Goal: Transaction & Acquisition: Purchase product/service

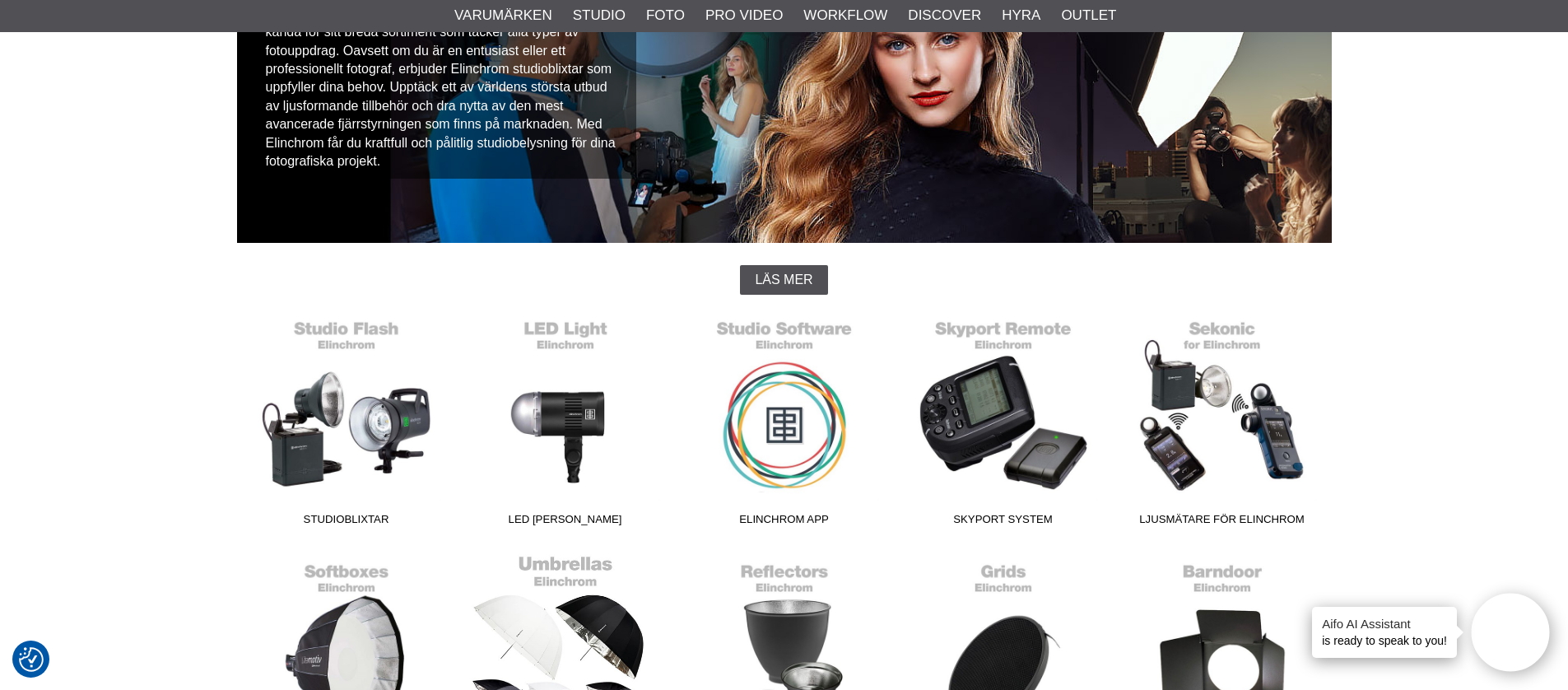
scroll to position [742, 0]
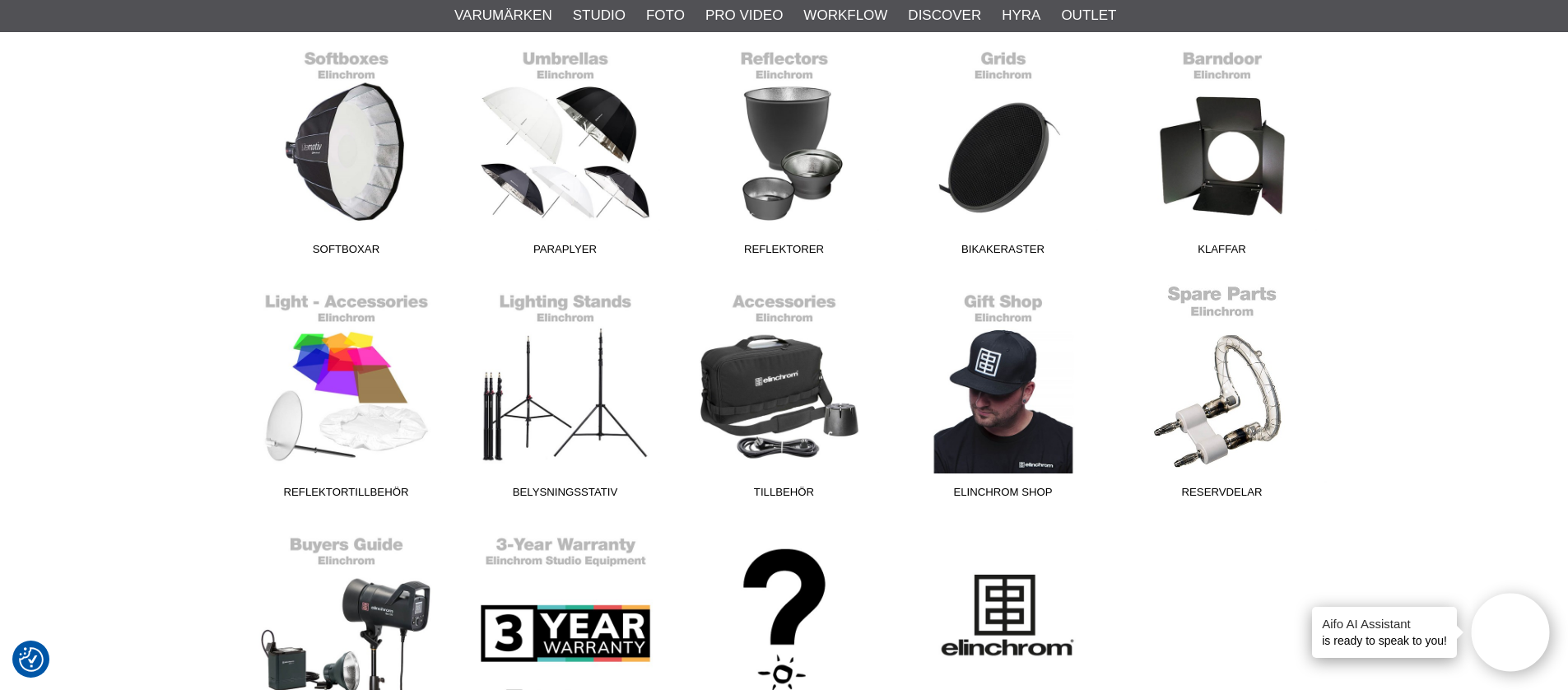
click at [1247, 430] on link "Reservdelar" at bounding box center [1223, 395] width 219 height 222
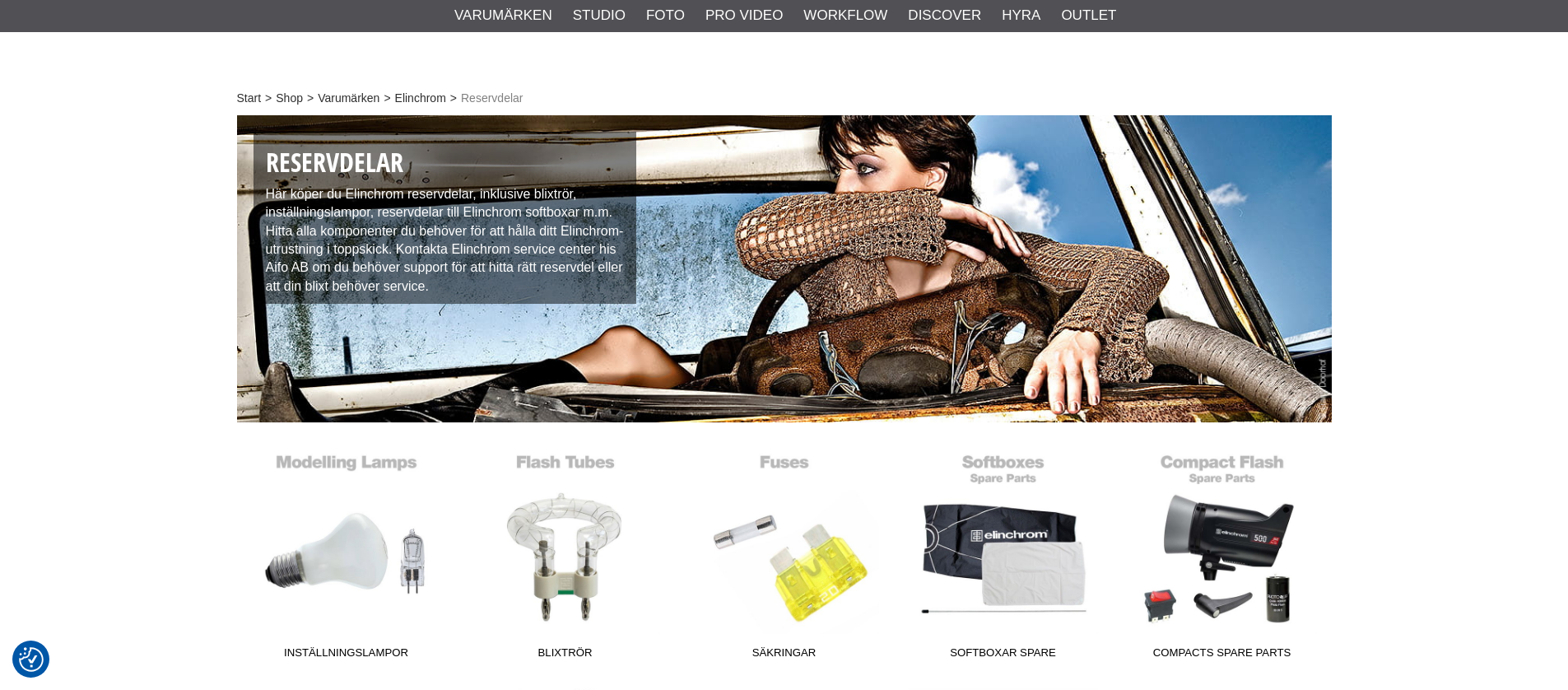
checkbox input "true"
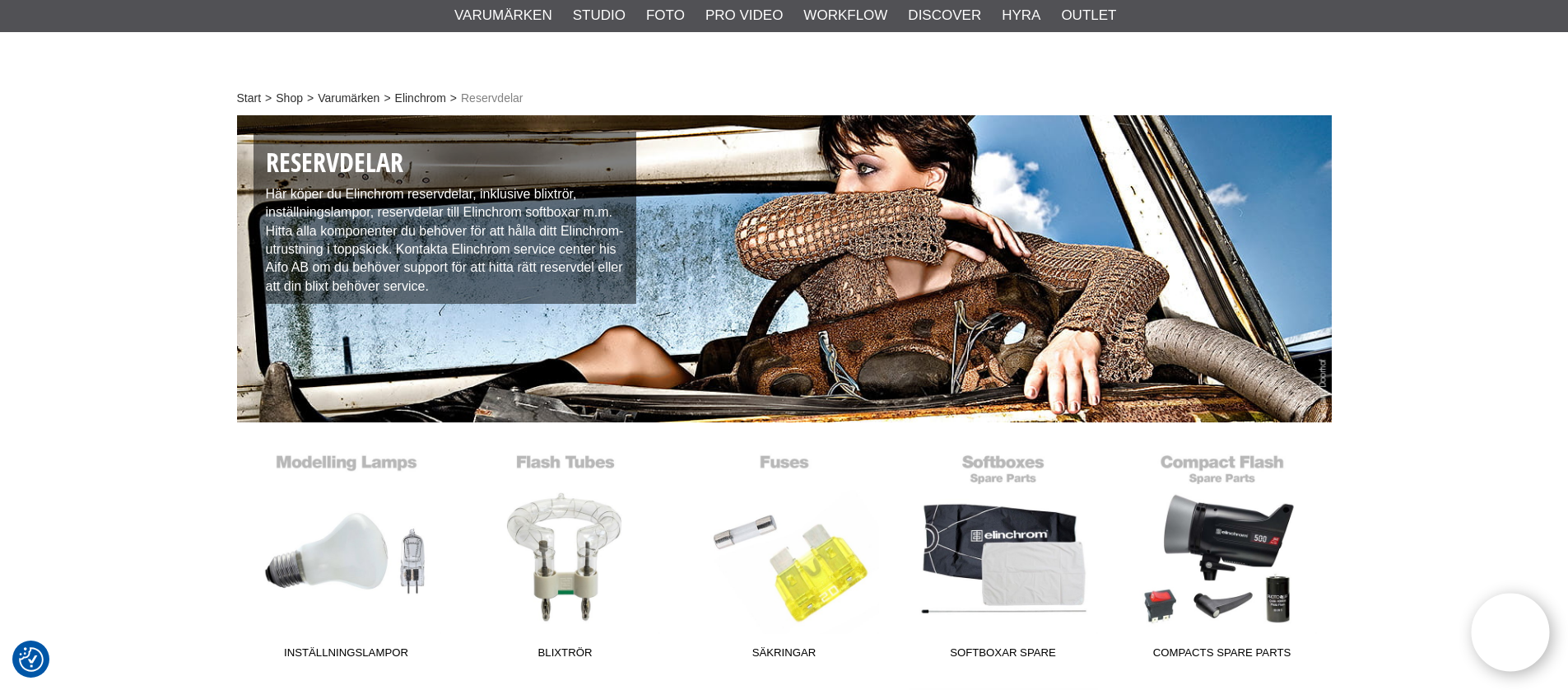
scroll to position [246, 0]
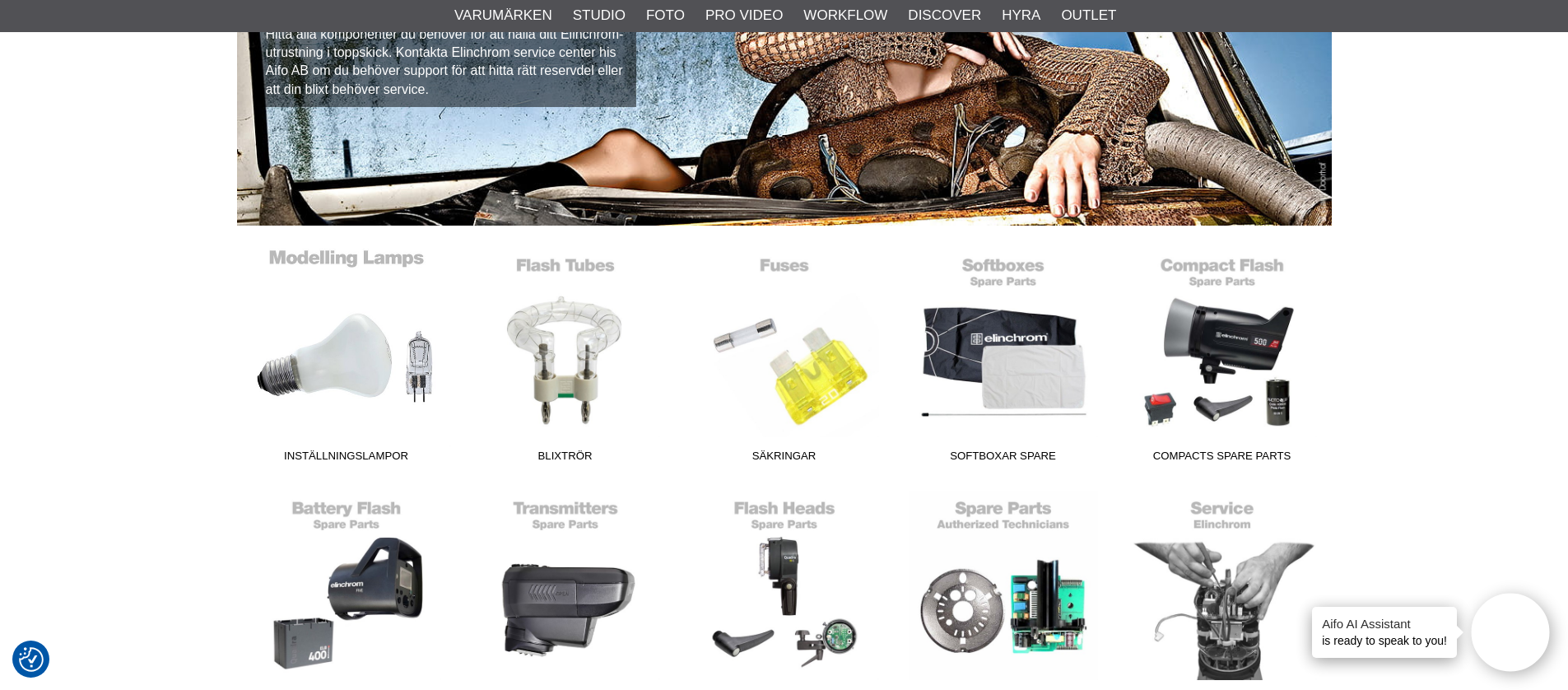
click at [317, 383] on link "Inställningslampor" at bounding box center [347, 358] width 219 height 222
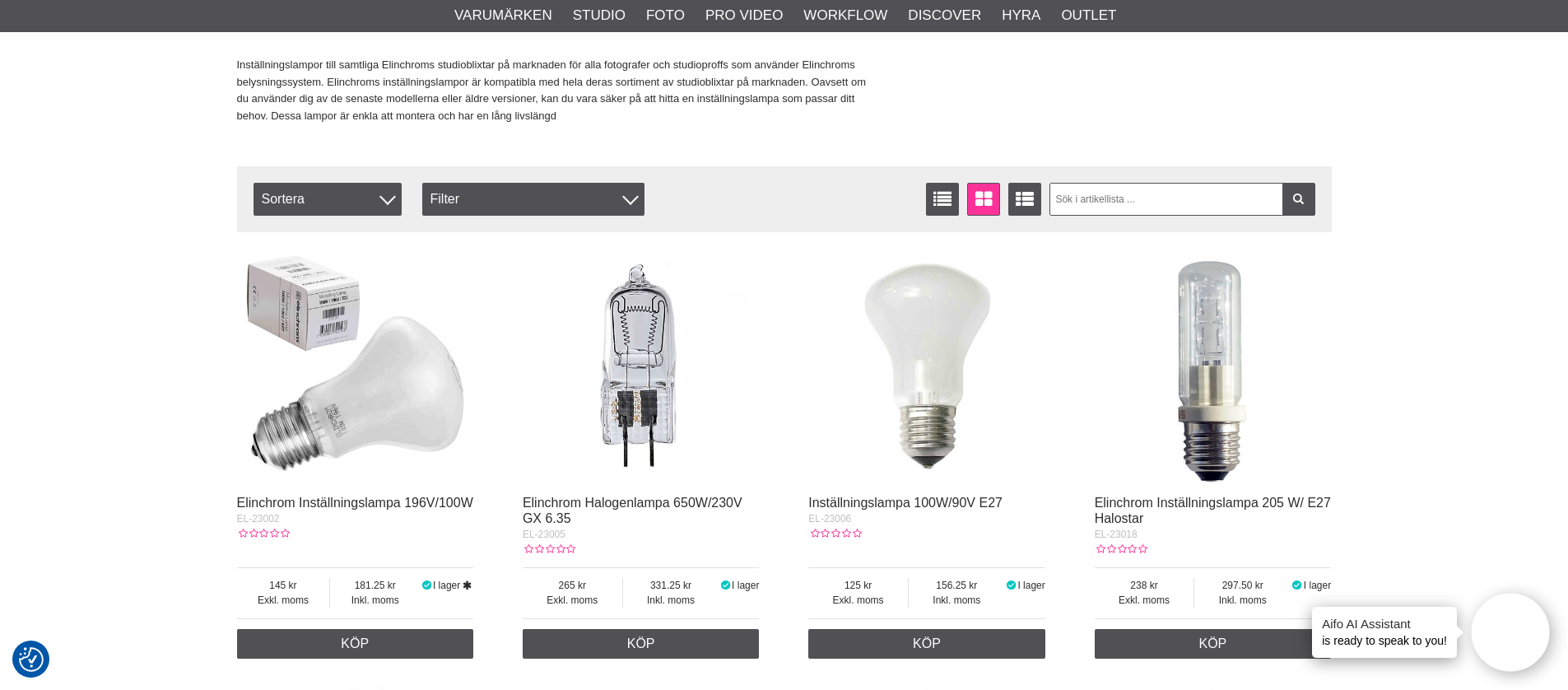
scroll to position [543, 0]
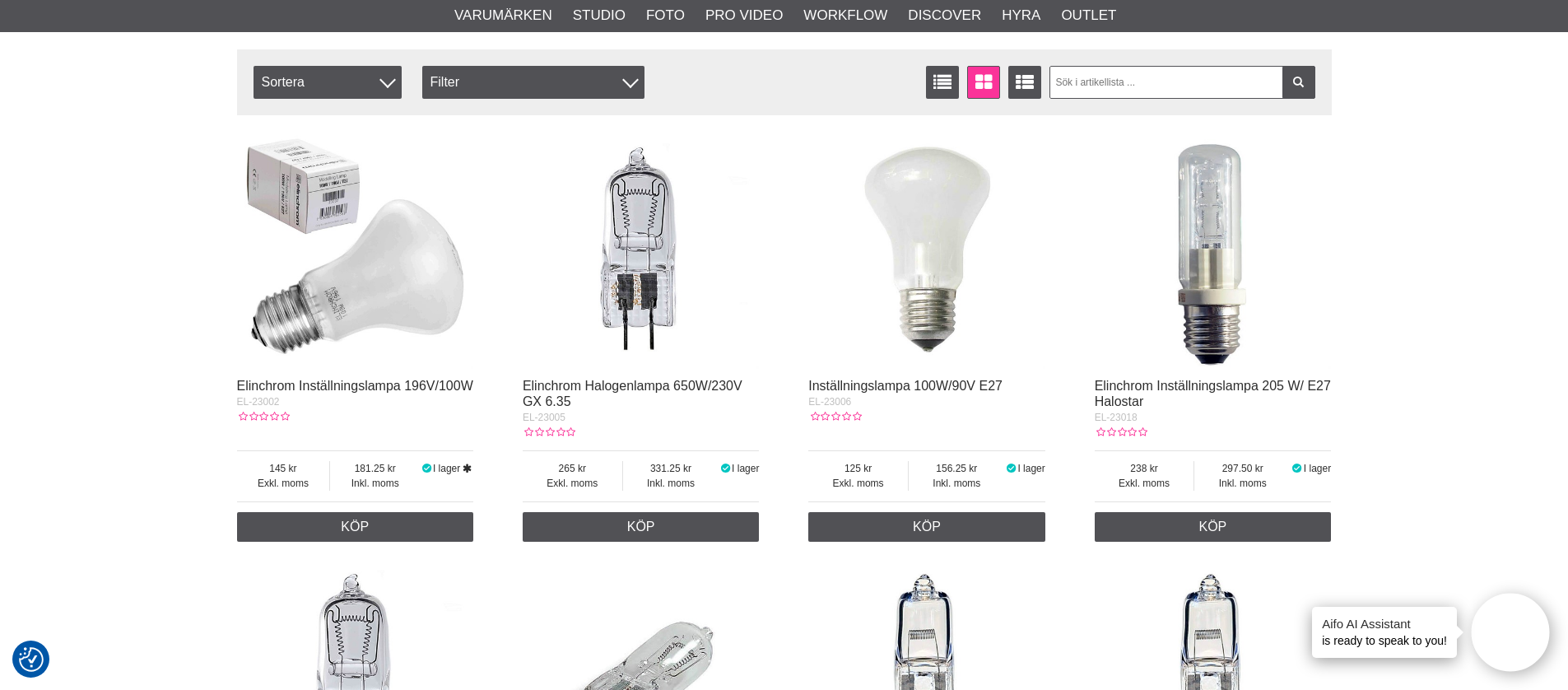
click at [354, 311] on img at bounding box center [355, 249] width 237 height 237
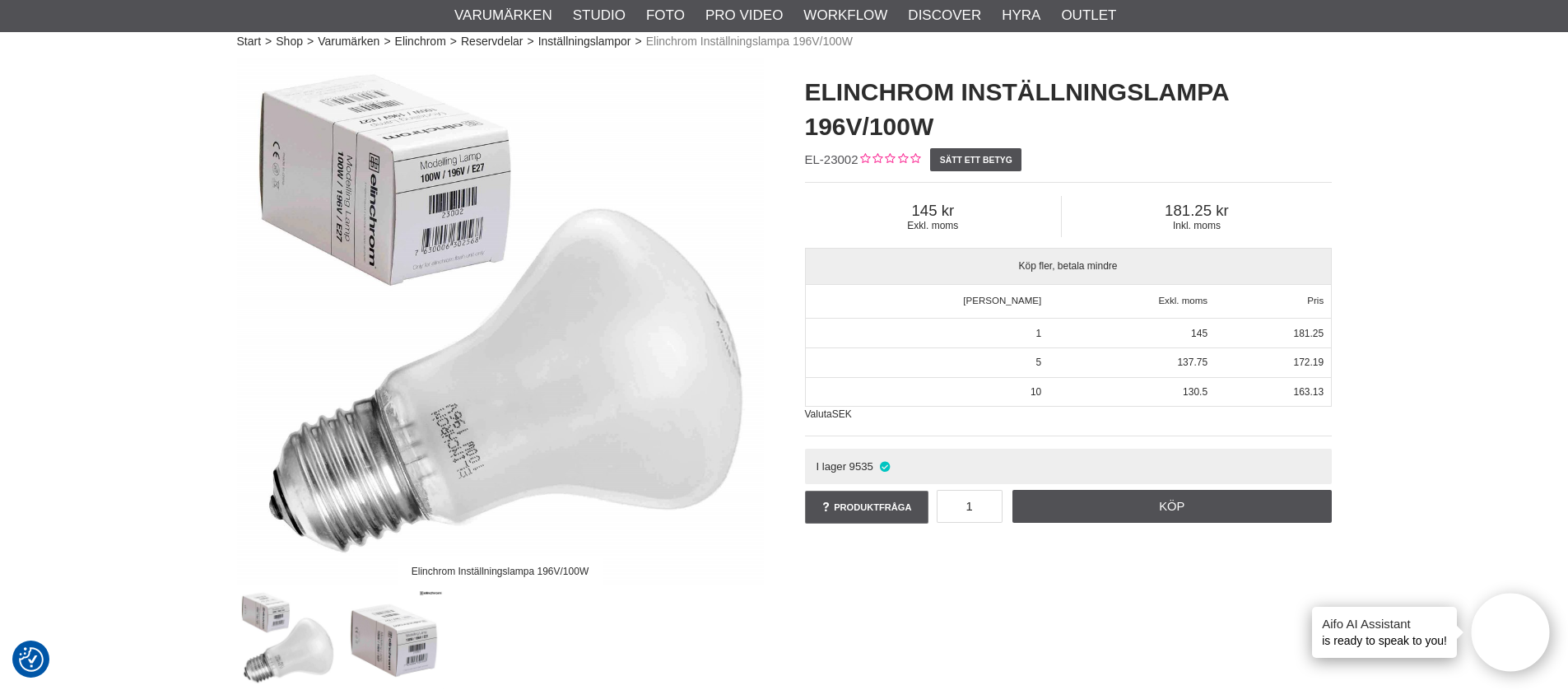
scroll to position [107, 0]
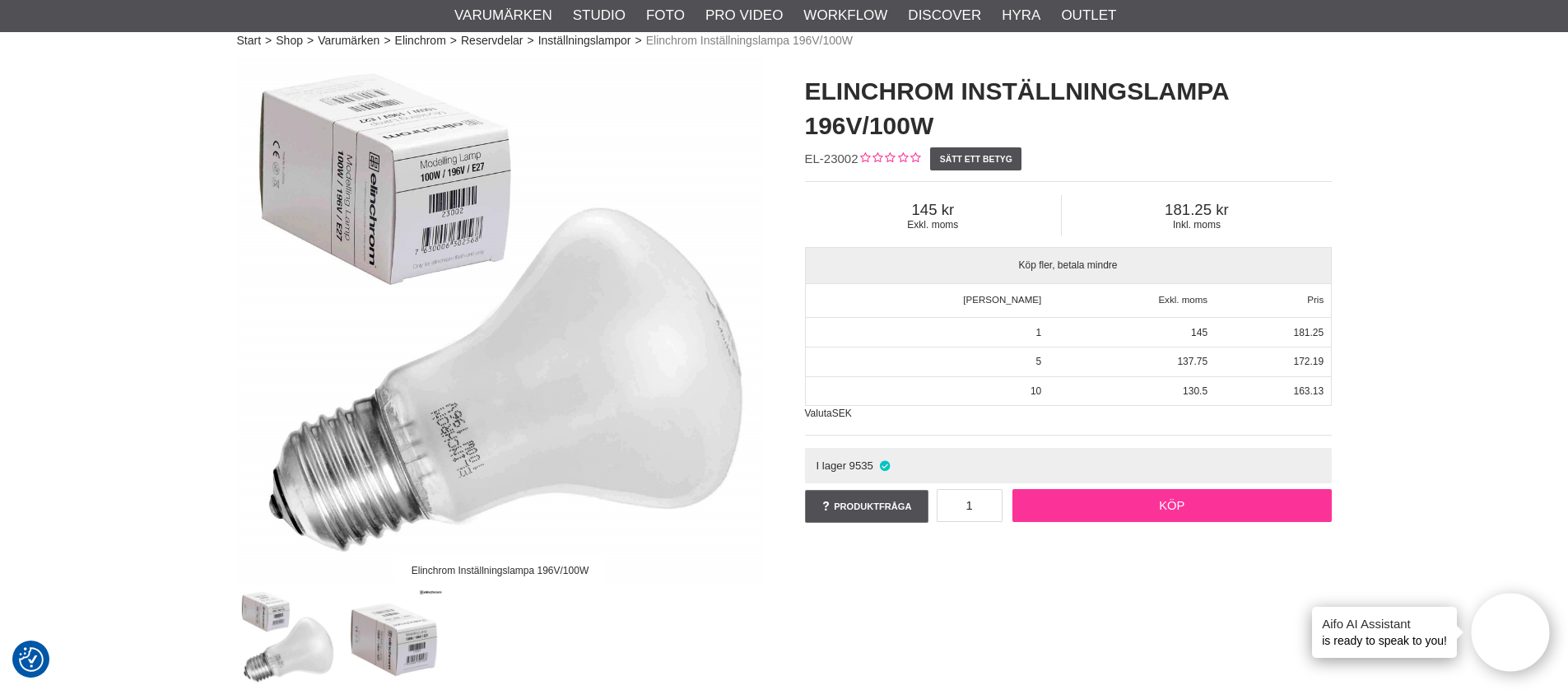
click at [1147, 498] on link "Köp" at bounding box center [1172, 504] width 320 height 33
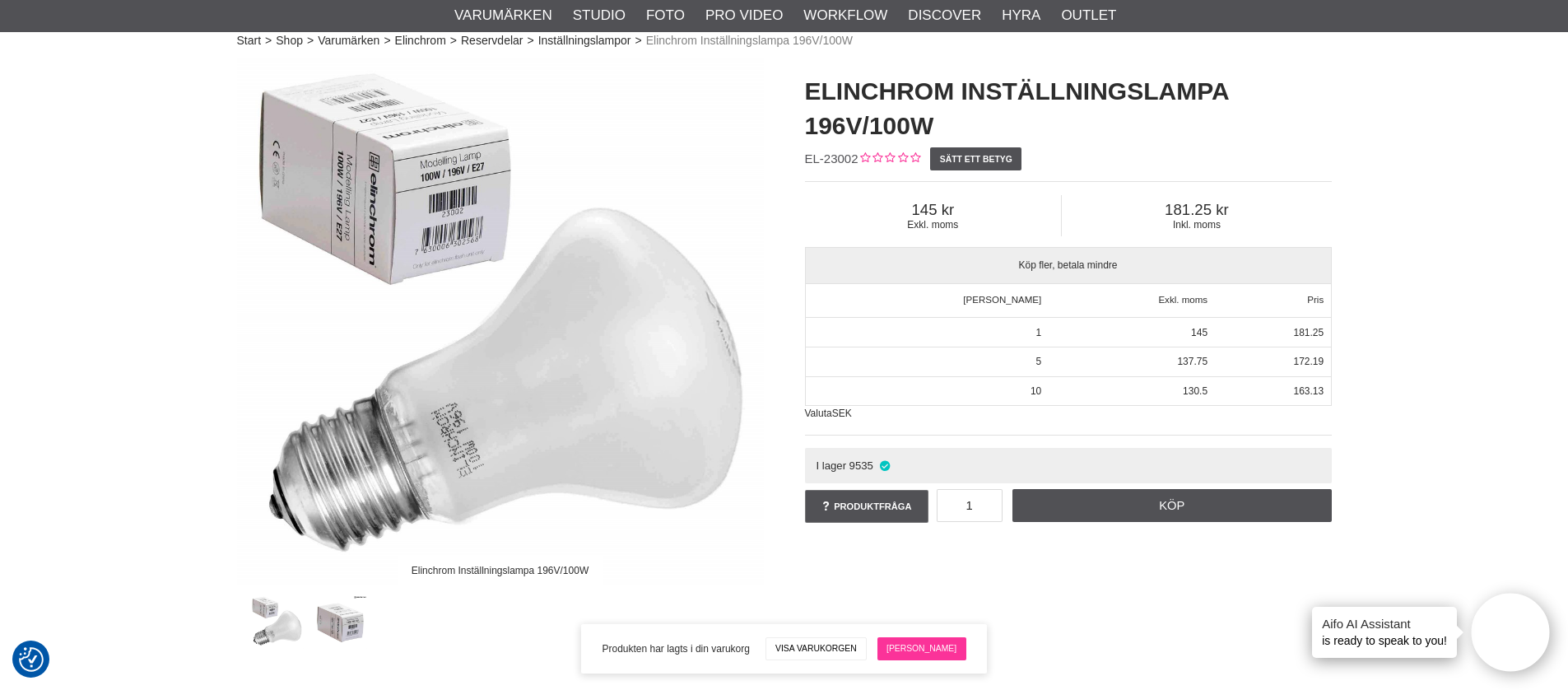
click at [927, 652] on link "[PERSON_NAME]" at bounding box center [922, 648] width 89 height 23
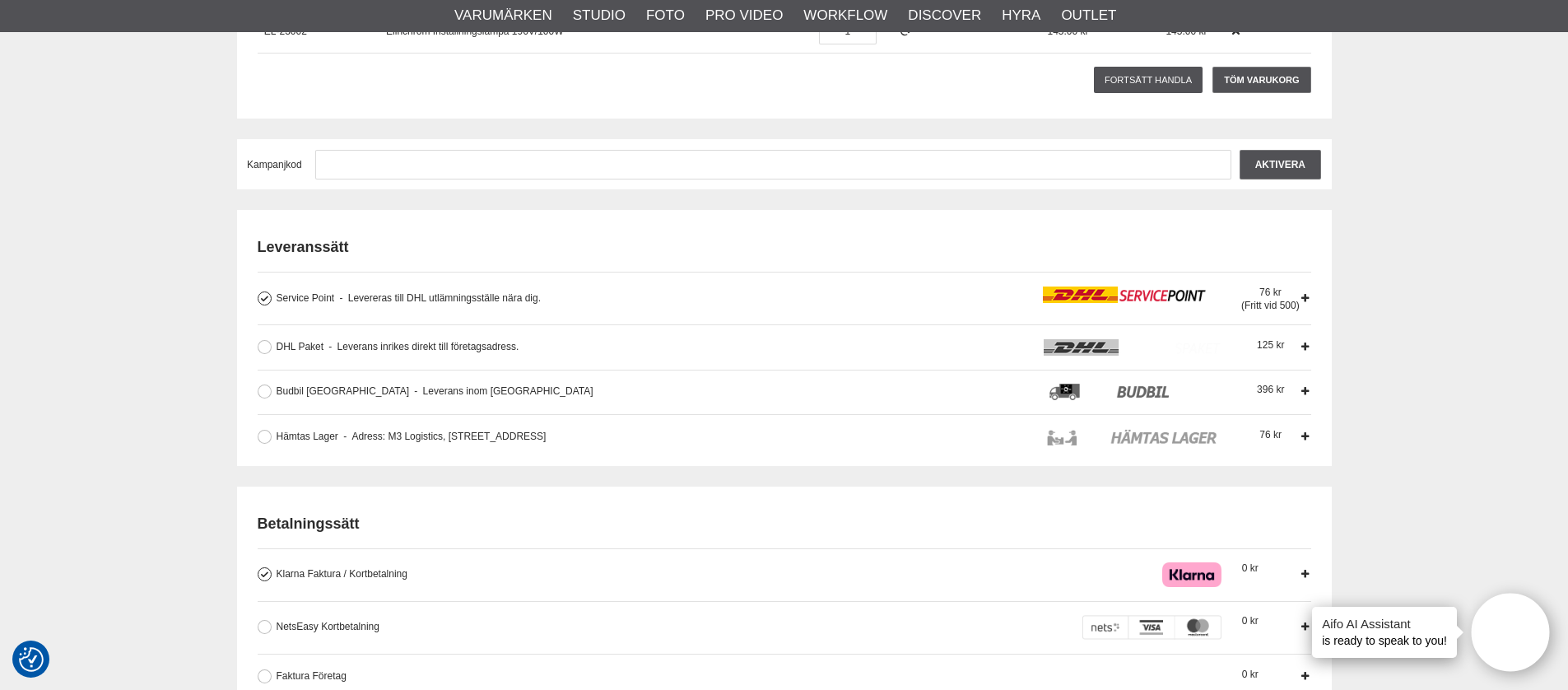
scroll to position [319, 0]
click at [264, 299] on button at bounding box center [264, 299] width 14 height 14
click at [264, 300] on button at bounding box center [264, 299] width 14 height 14
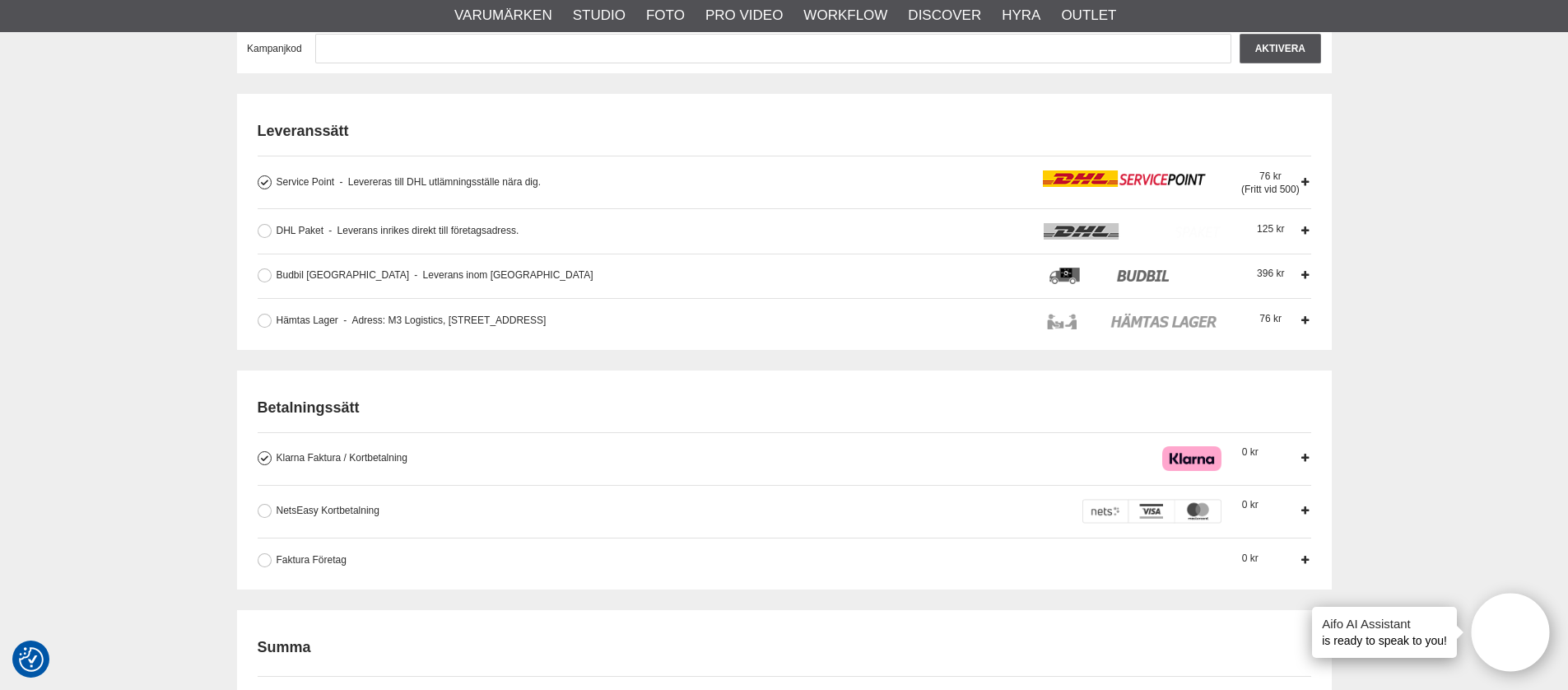
scroll to position [435, 0]
click at [267, 182] on button at bounding box center [264, 183] width 14 height 14
click at [266, 232] on button at bounding box center [264, 232] width 14 height 14
click at [264, 278] on button at bounding box center [264, 276] width 14 height 14
click at [266, 321] on button at bounding box center [264, 321] width 14 height 14
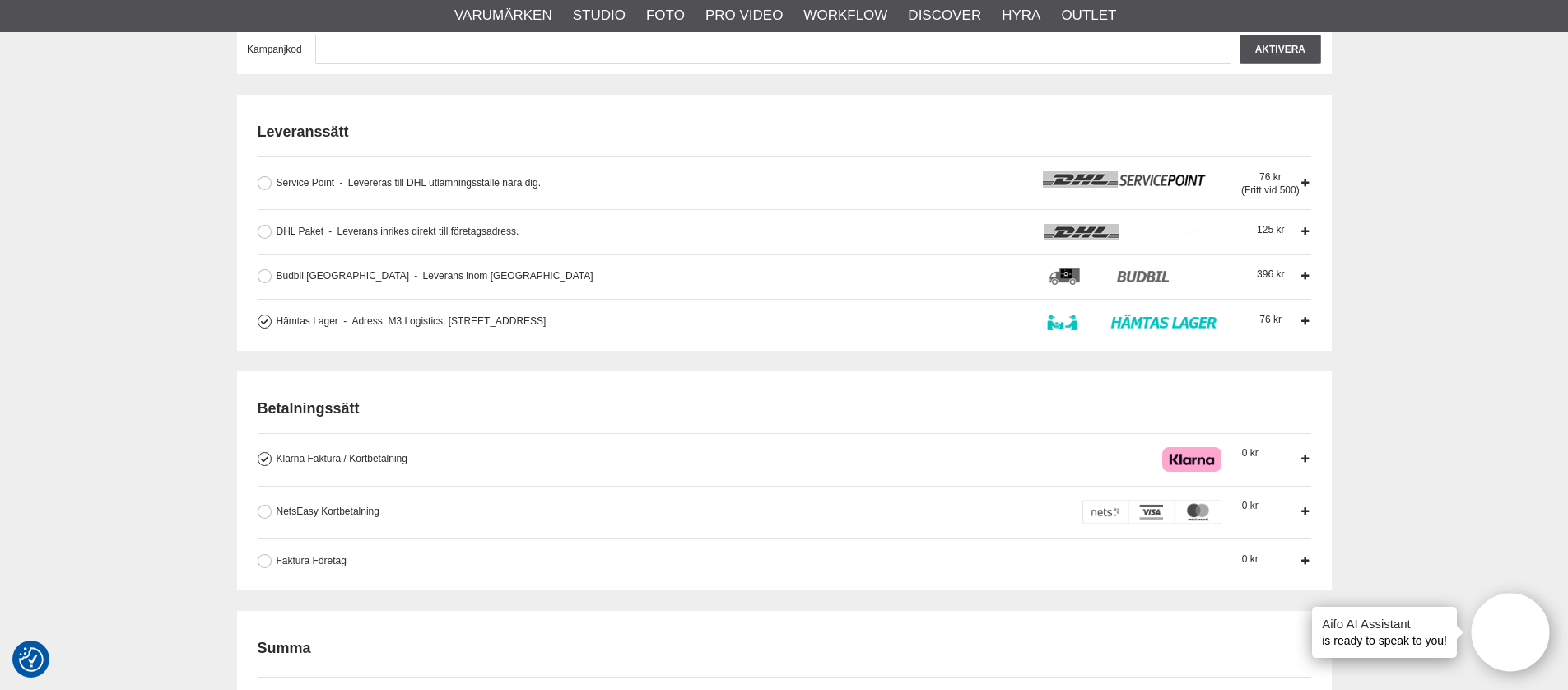
click at [406, 338] on div "Leveranssätt Service Point Levereras till DHL utlämningsställe nära dig. Levere…" at bounding box center [785, 222] width 1095 height 255
click at [475, 382] on div "Betalningssätt Klarna Faktura / Kortbetalning Med Klarna kan vi erbjuda dig fle…" at bounding box center [785, 474] width 1054 height 188
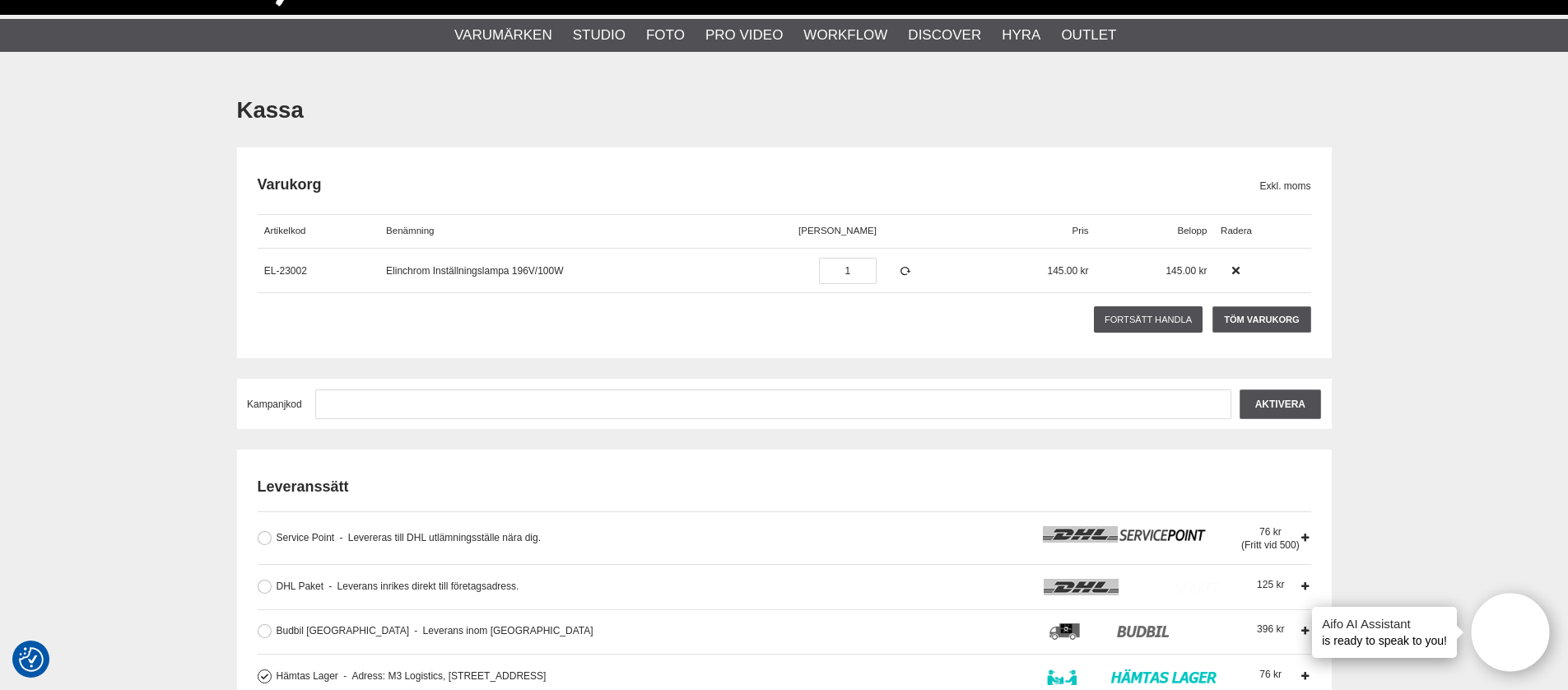
scroll to position [0, 0]
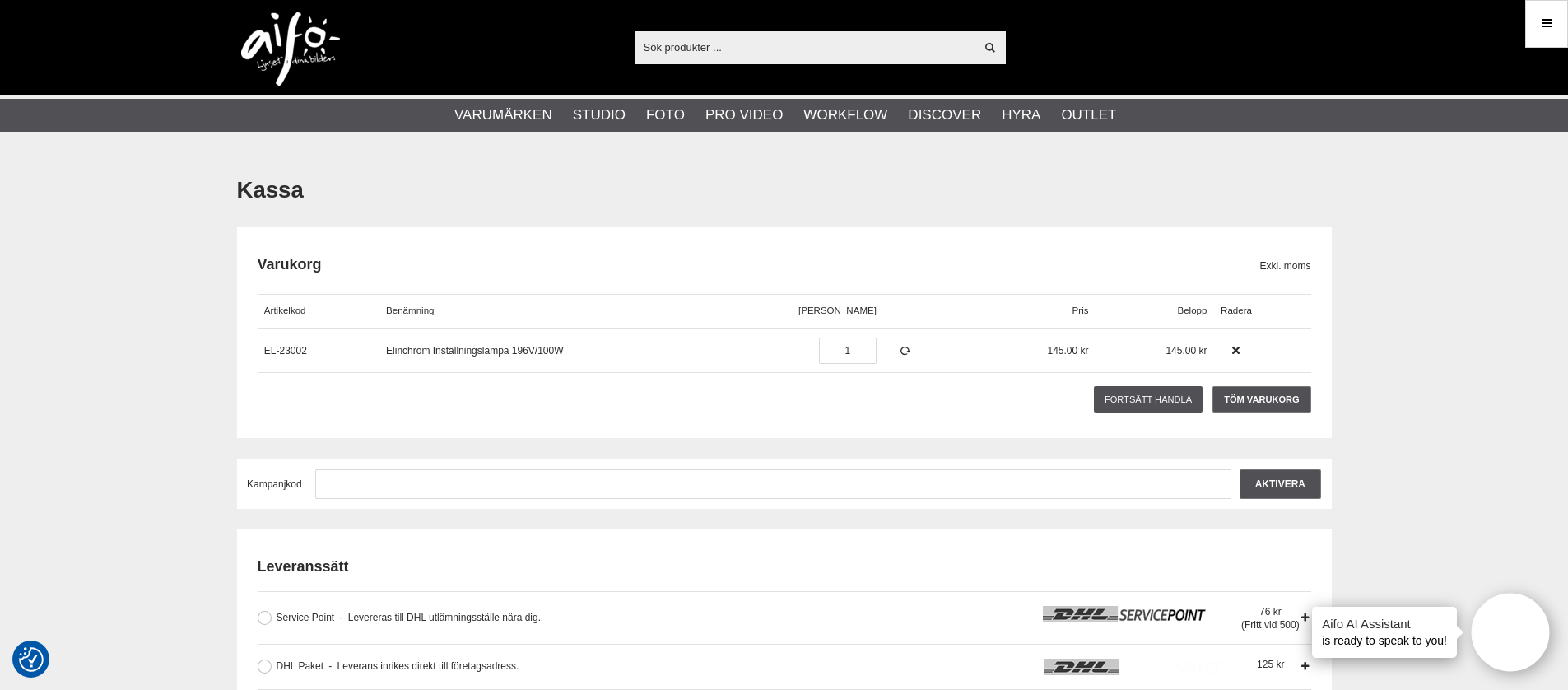
click at [1256, 399] on link "Töm varukorg" at bounding box center [1261, 399] width 98 height 26
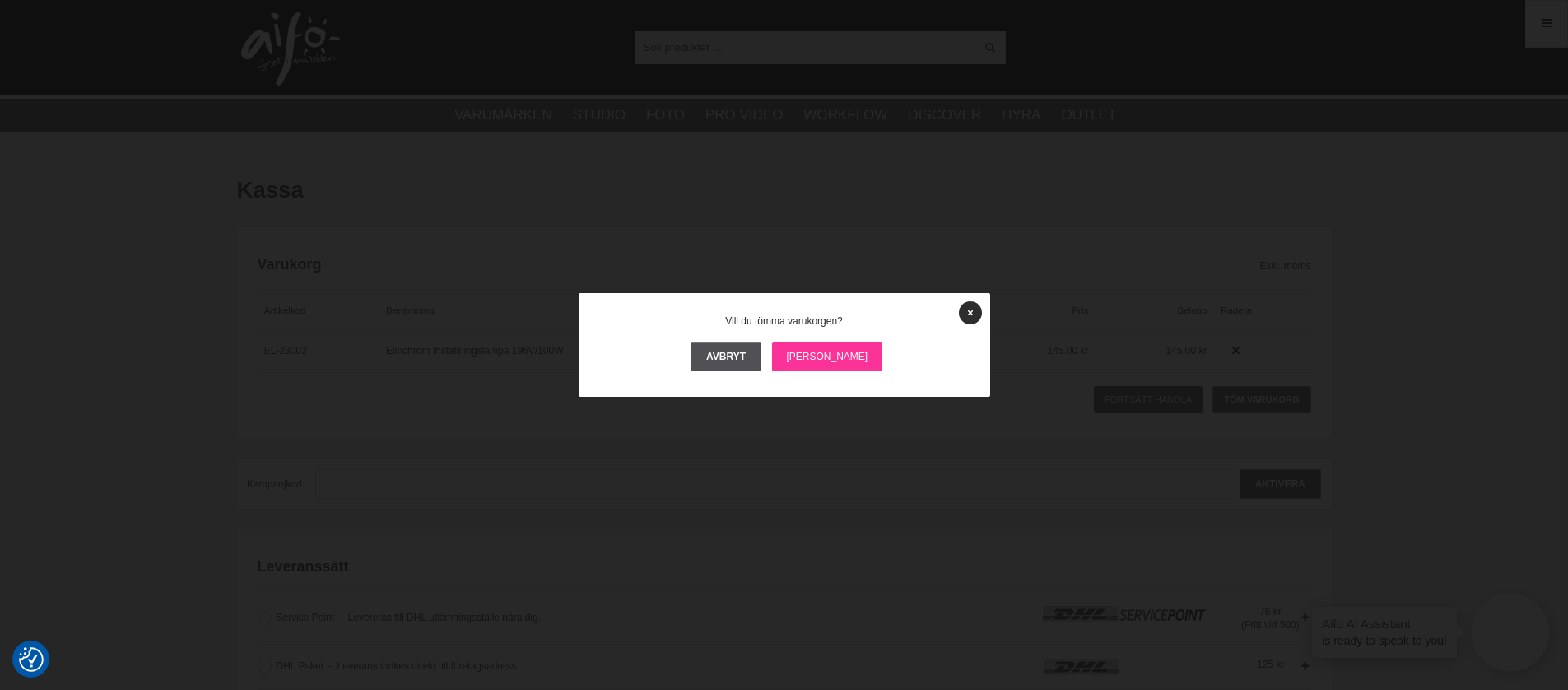
click at [815, 352] on link "Ja" at bounding box center [827, 356] width 112 height 30
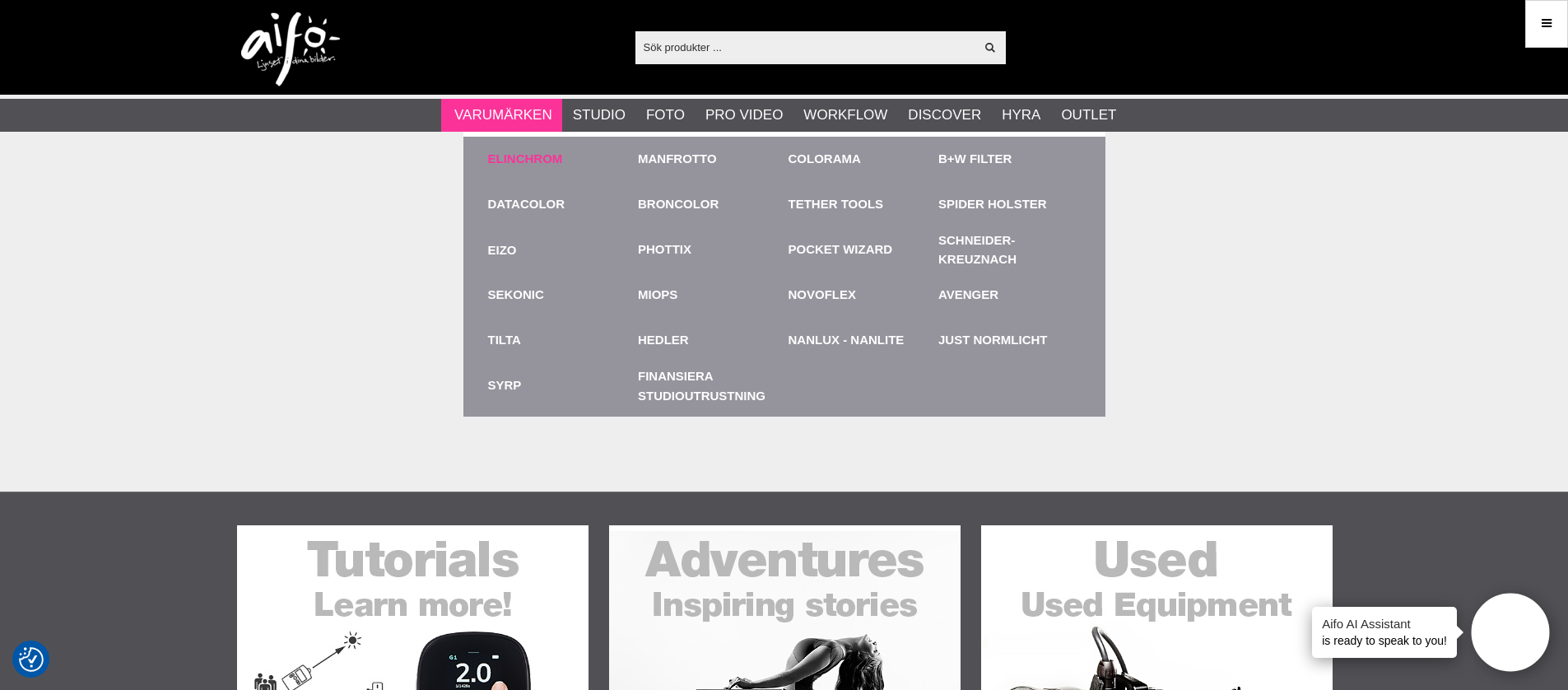
click at [543, 159] on link "Elinchrom" at bounding box center [526, 159] width 75 height 19
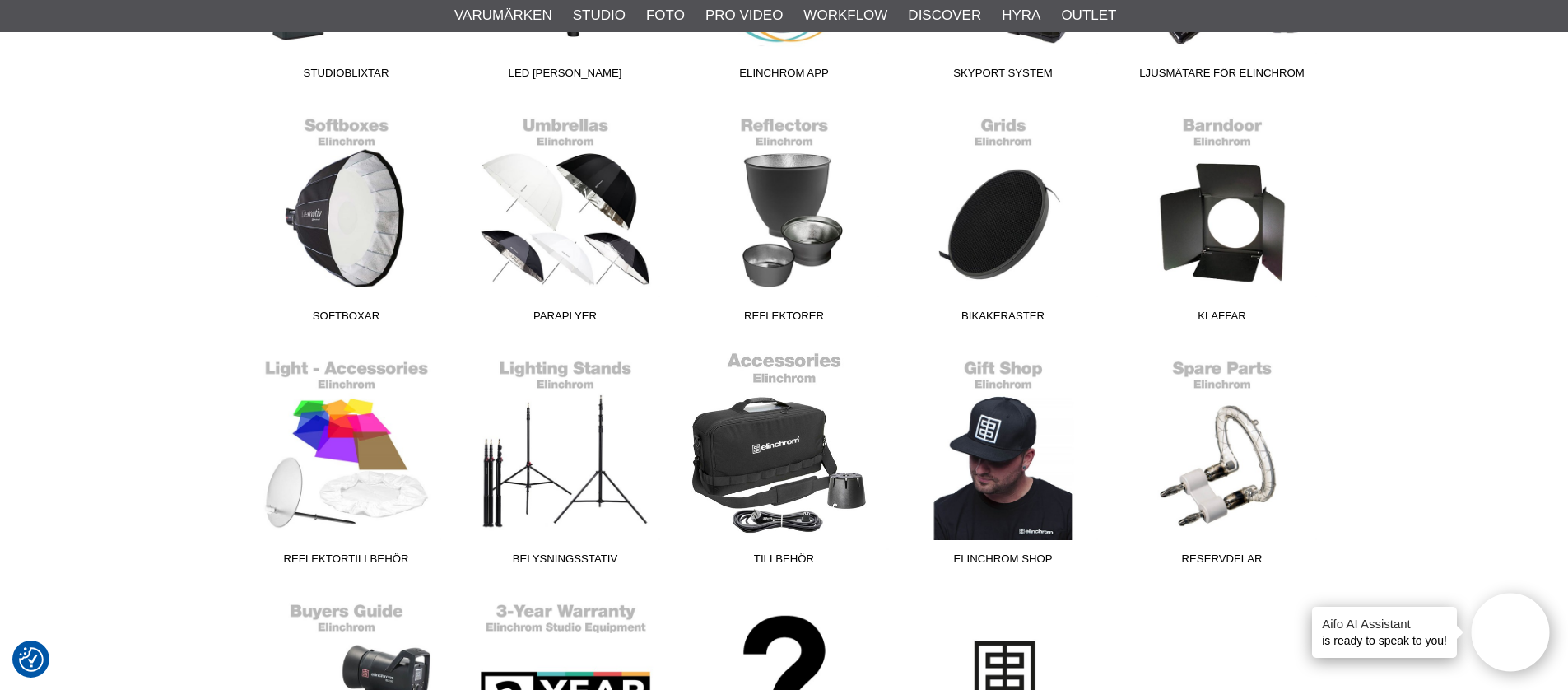
scroll to position [675, 0]
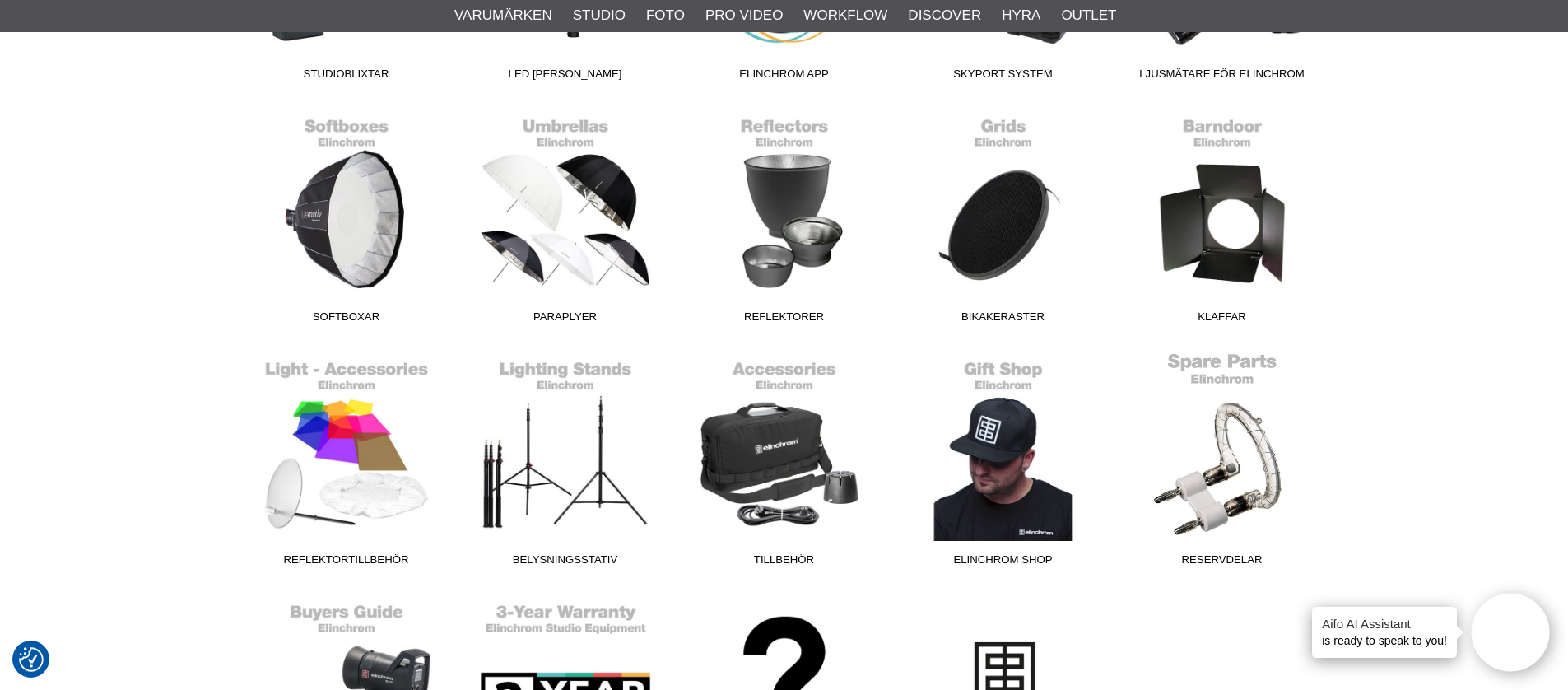
click at [1217, 471] on link "Reservdelar" at bounding box center [1223, 462] width 219 height 222
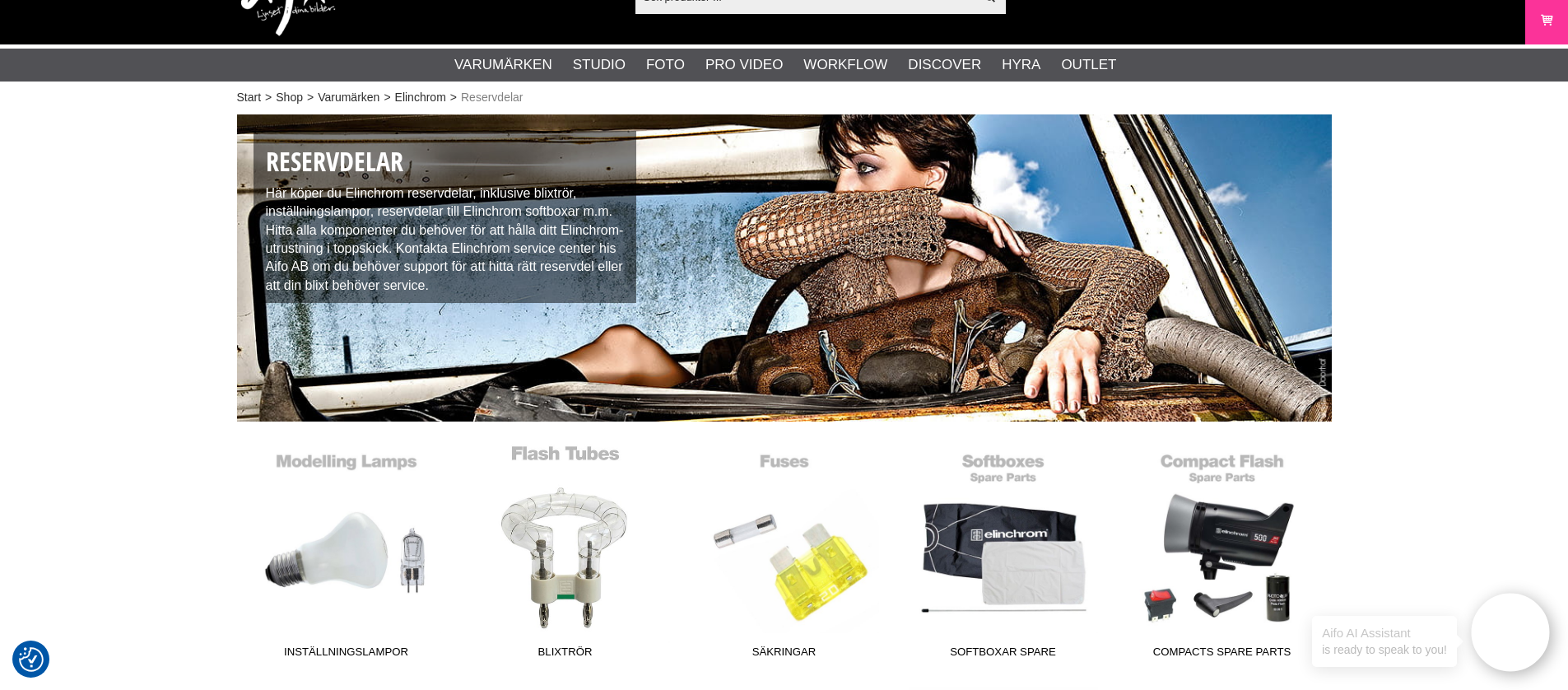
scroll to position [54, 0]
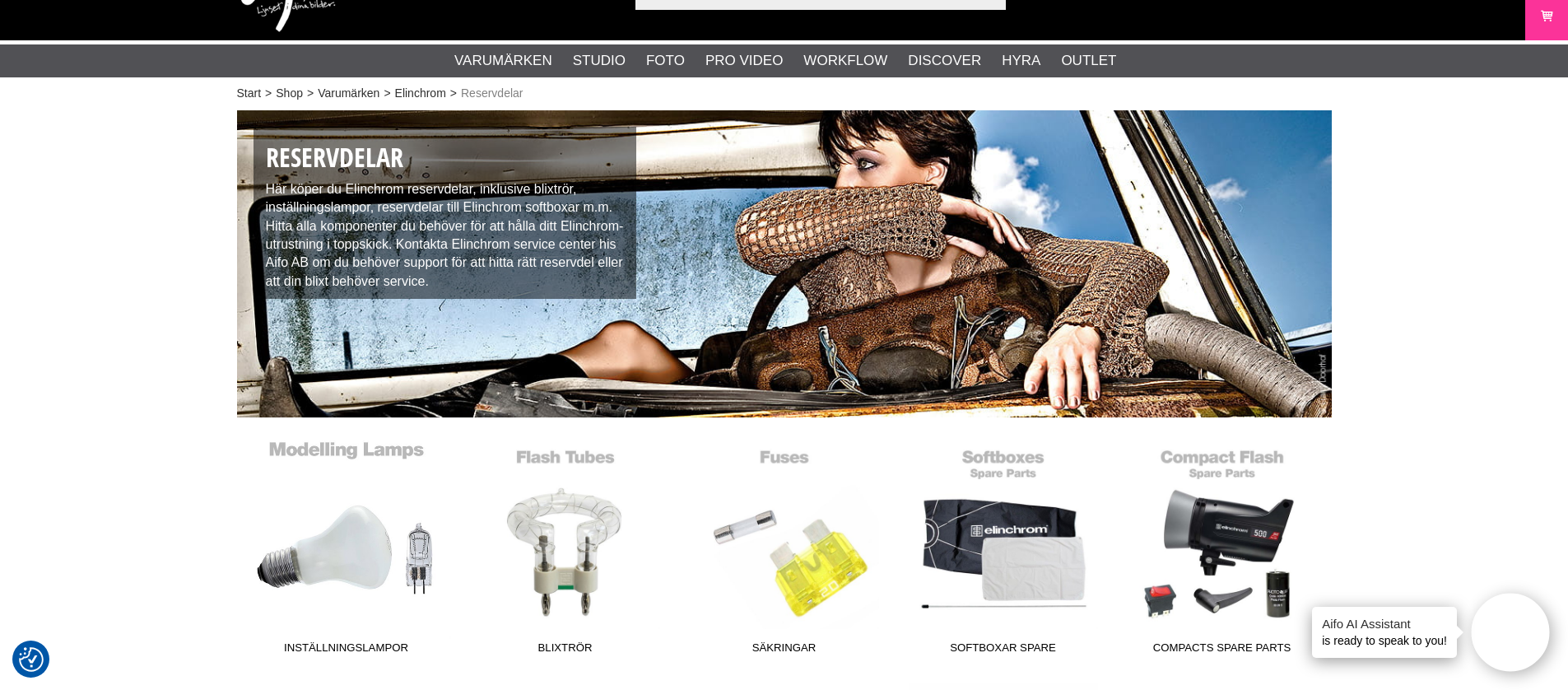
click at [333, 556] on link "Inställningslampor" at bounding box center [347, 550] width 219 height 222
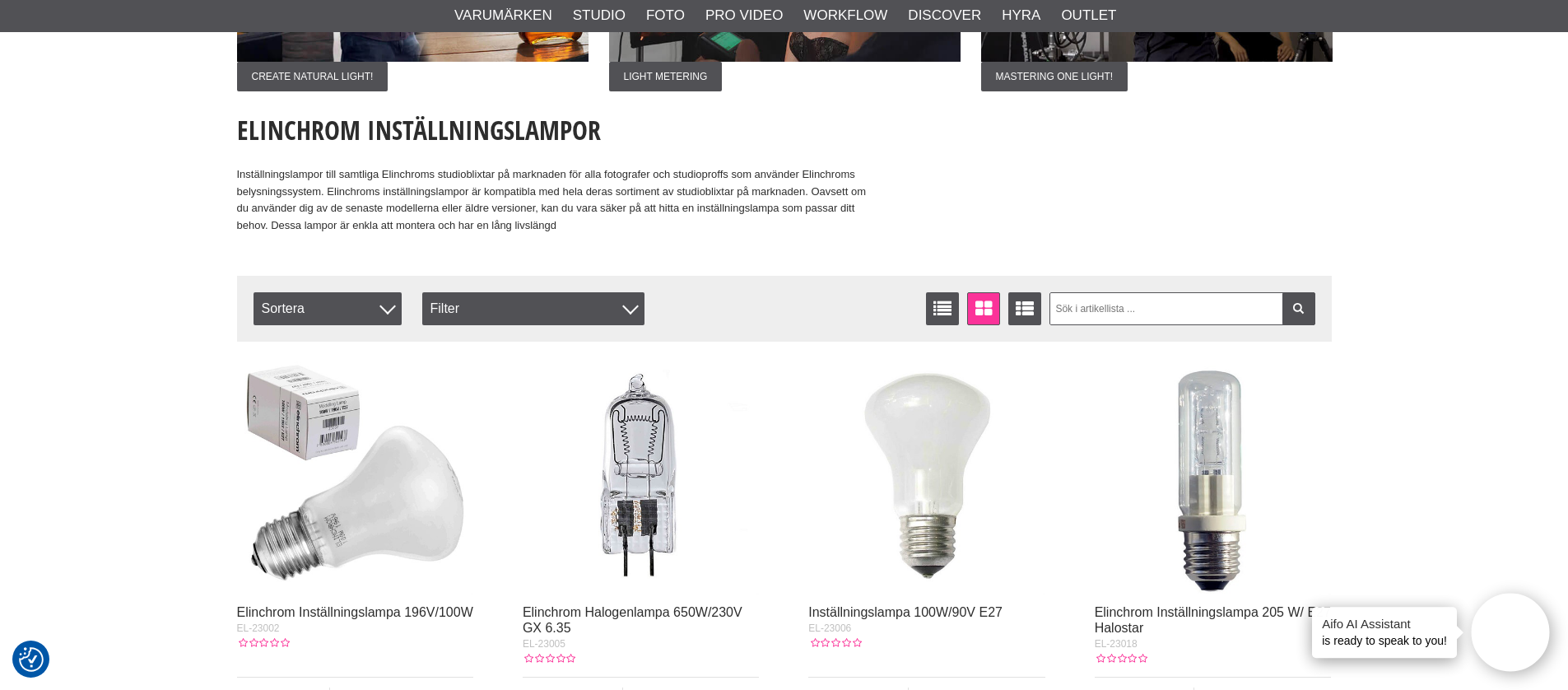
scroll to position [382, 0]
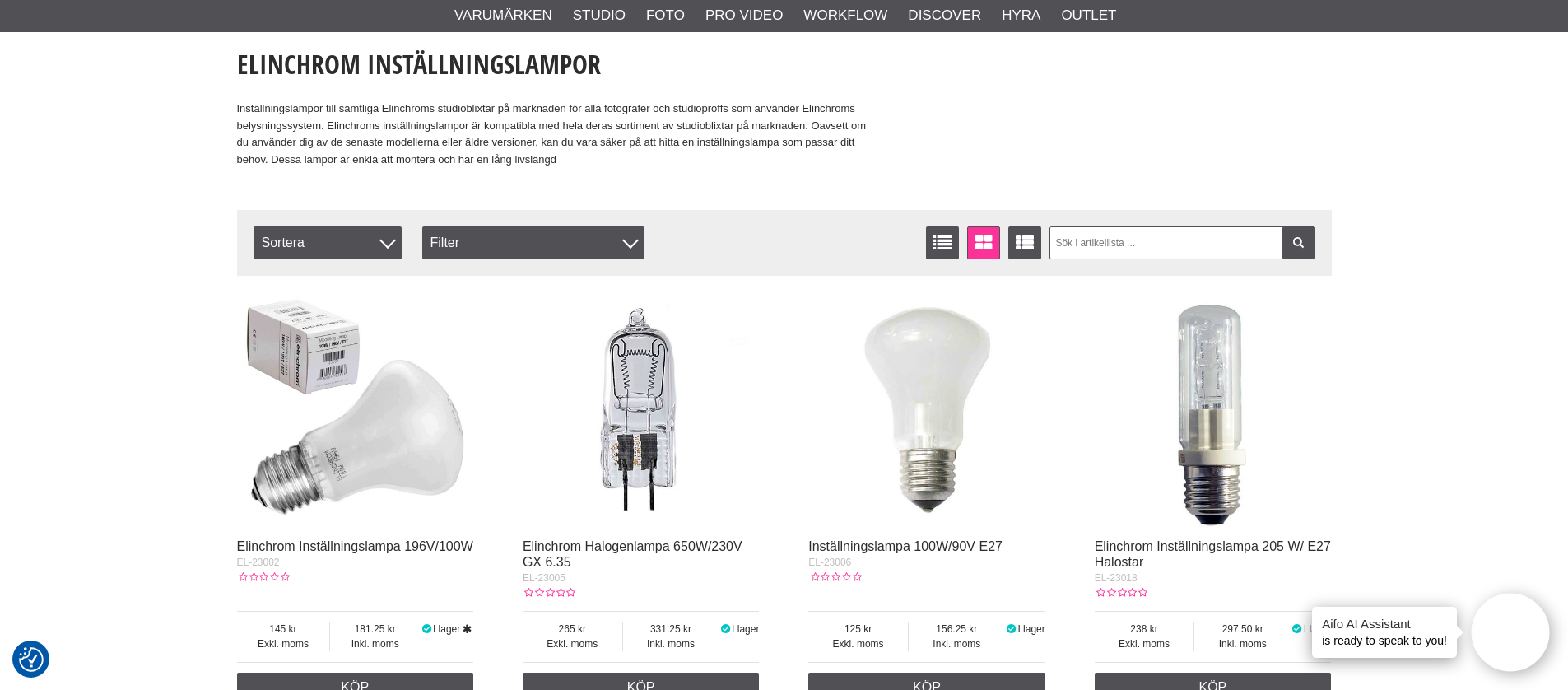
click at [385, 499] on img at bounding box center [355, 411] width 237 height 237
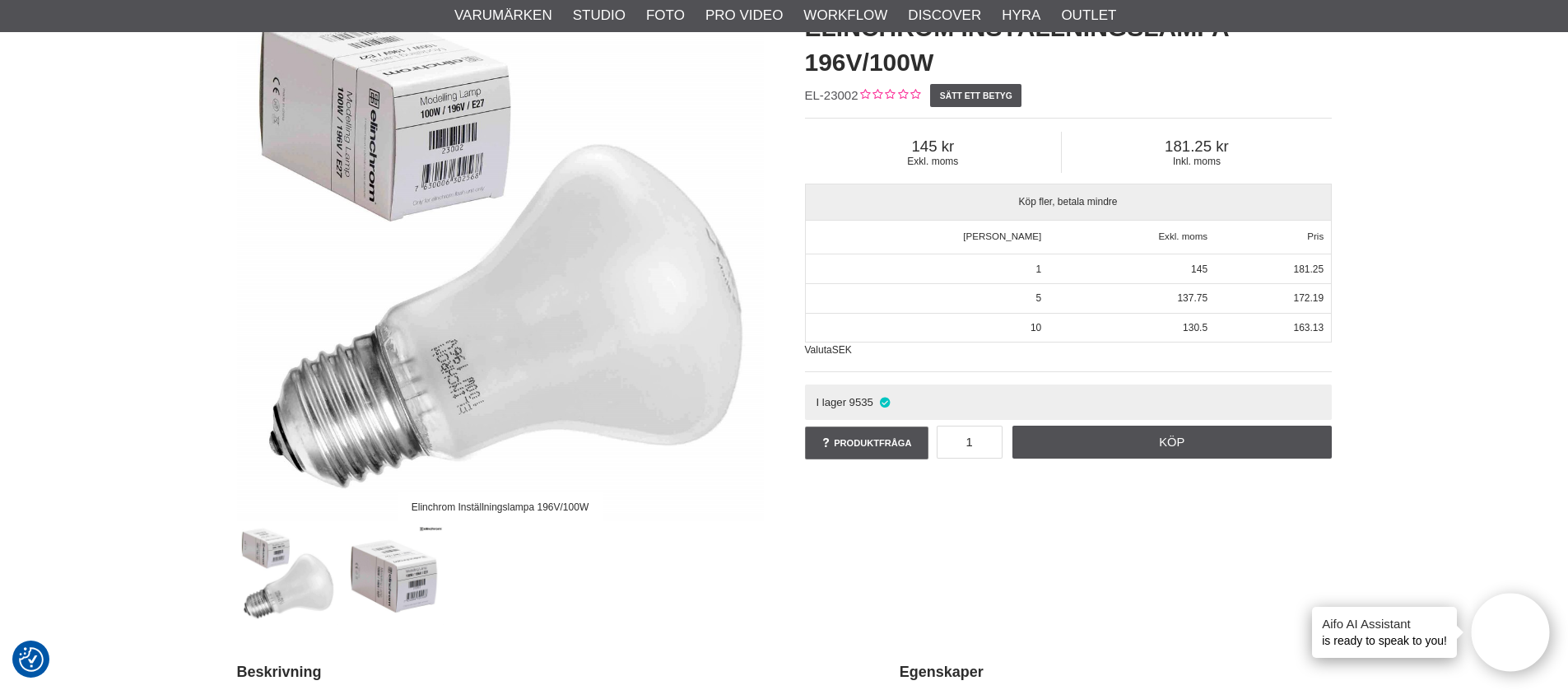
scroll to position [170, 0]
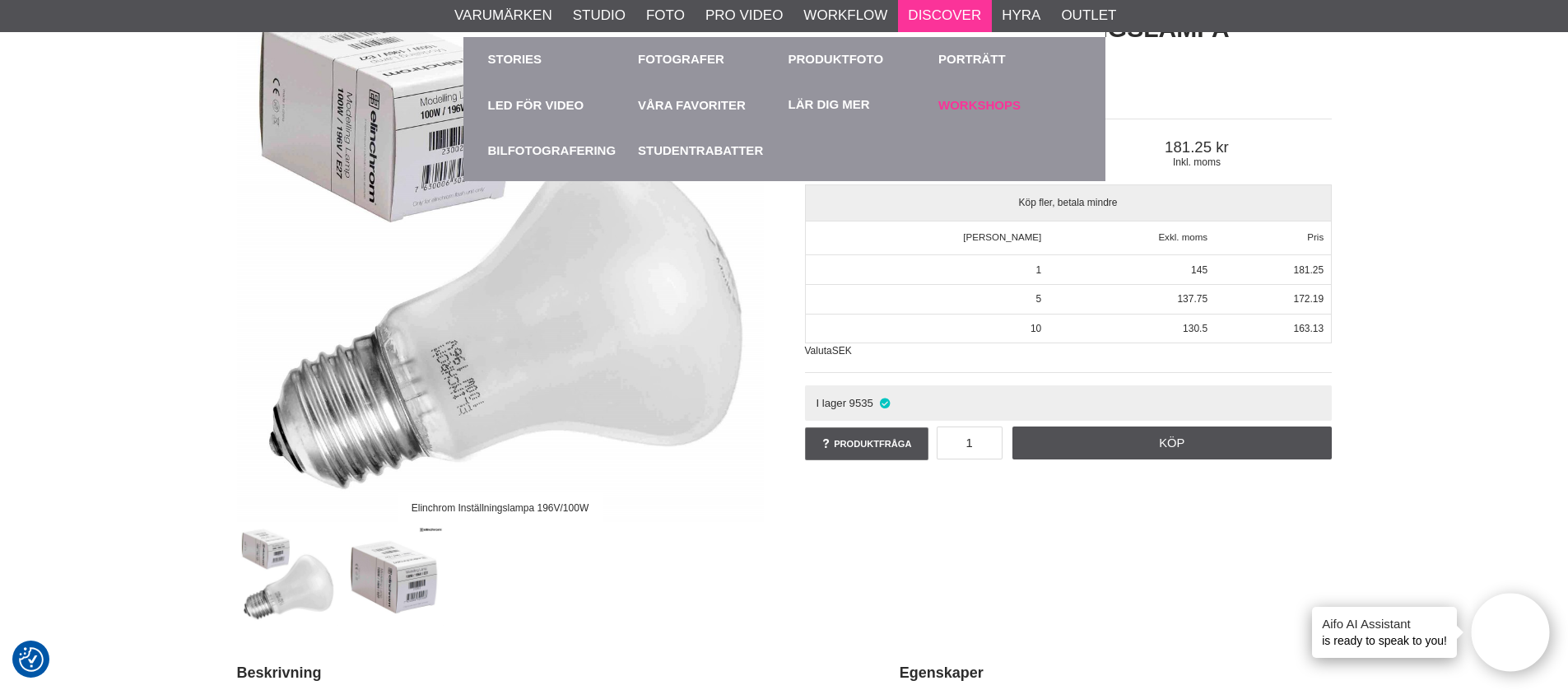
click at [969, 104] on link "Workshops" at bounding box center [1010, 105] width 143 height 45
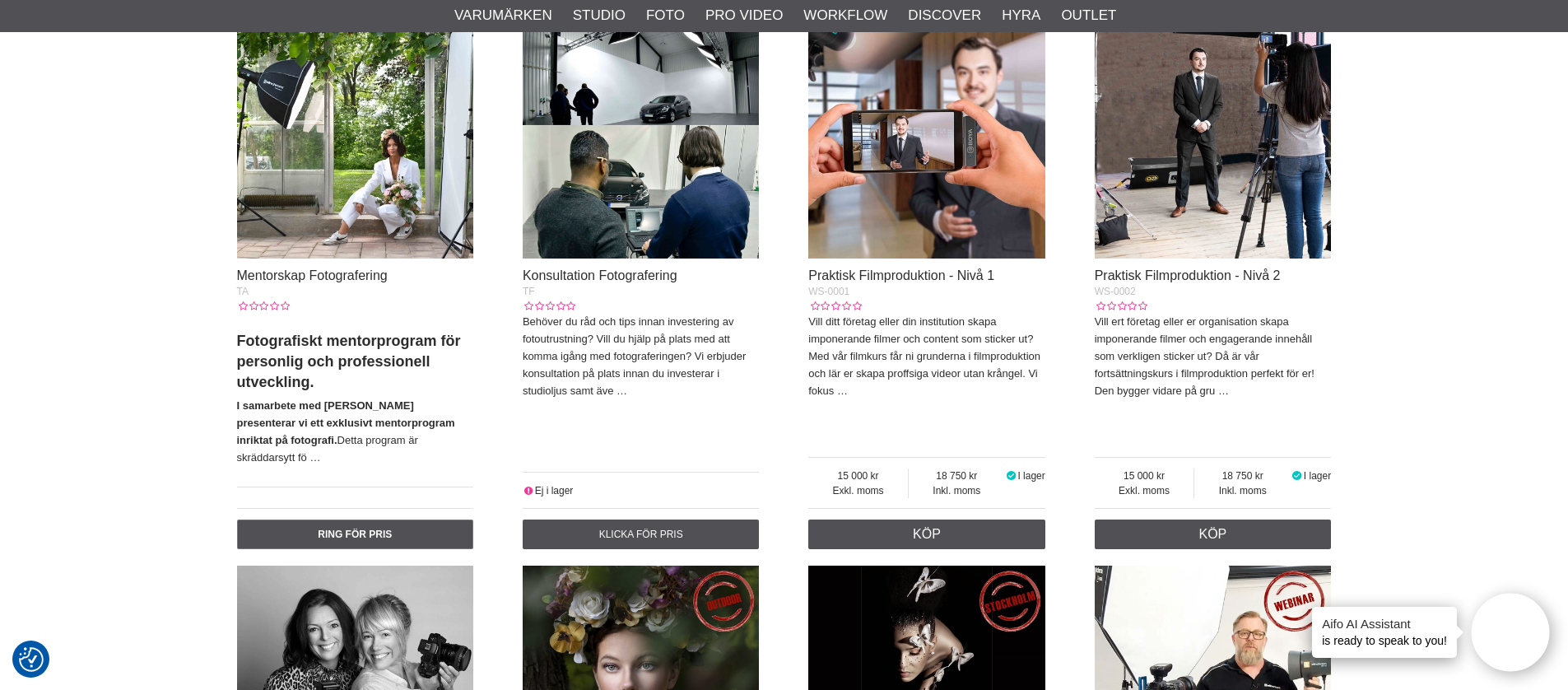
scroll to position [599, 0]
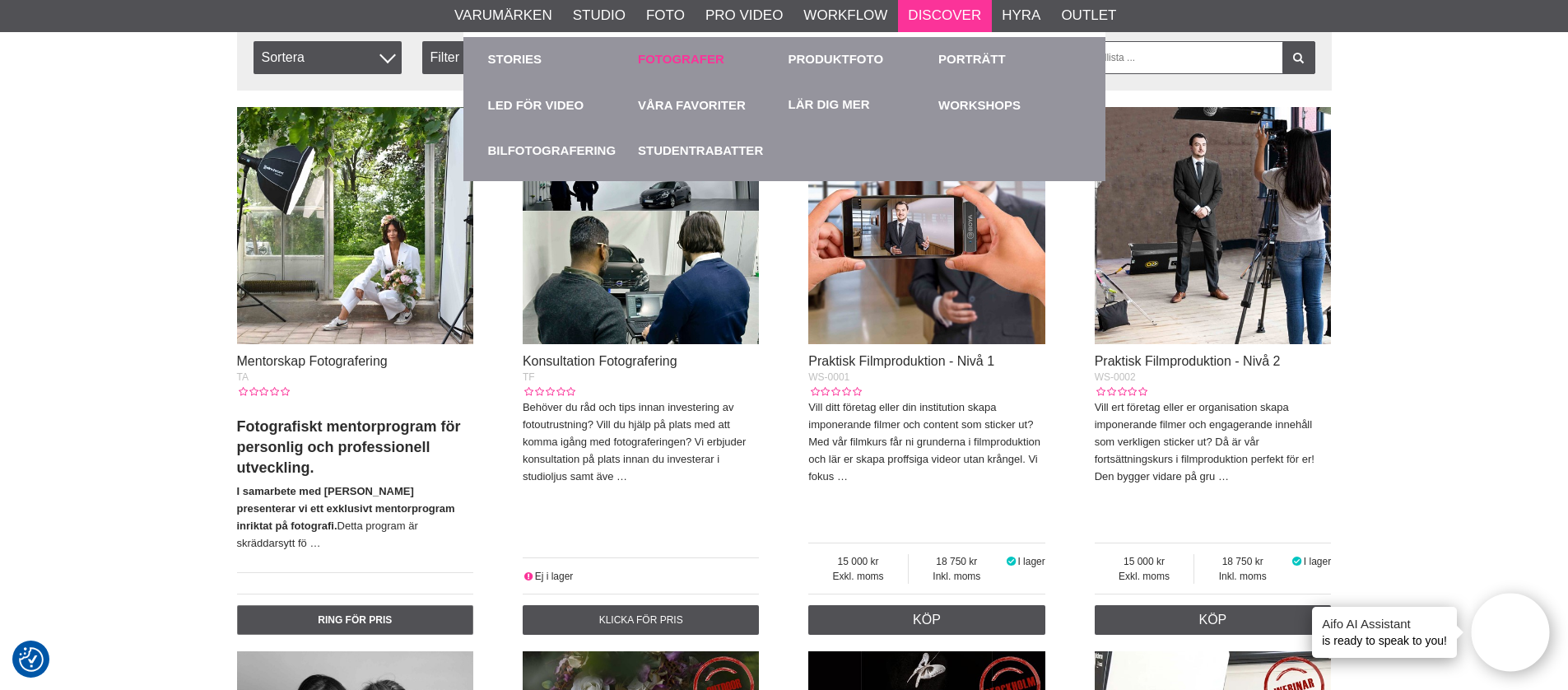
click at [695, 62] on link "Fotografer" at bounding box center [681, 60] width 86 height 19
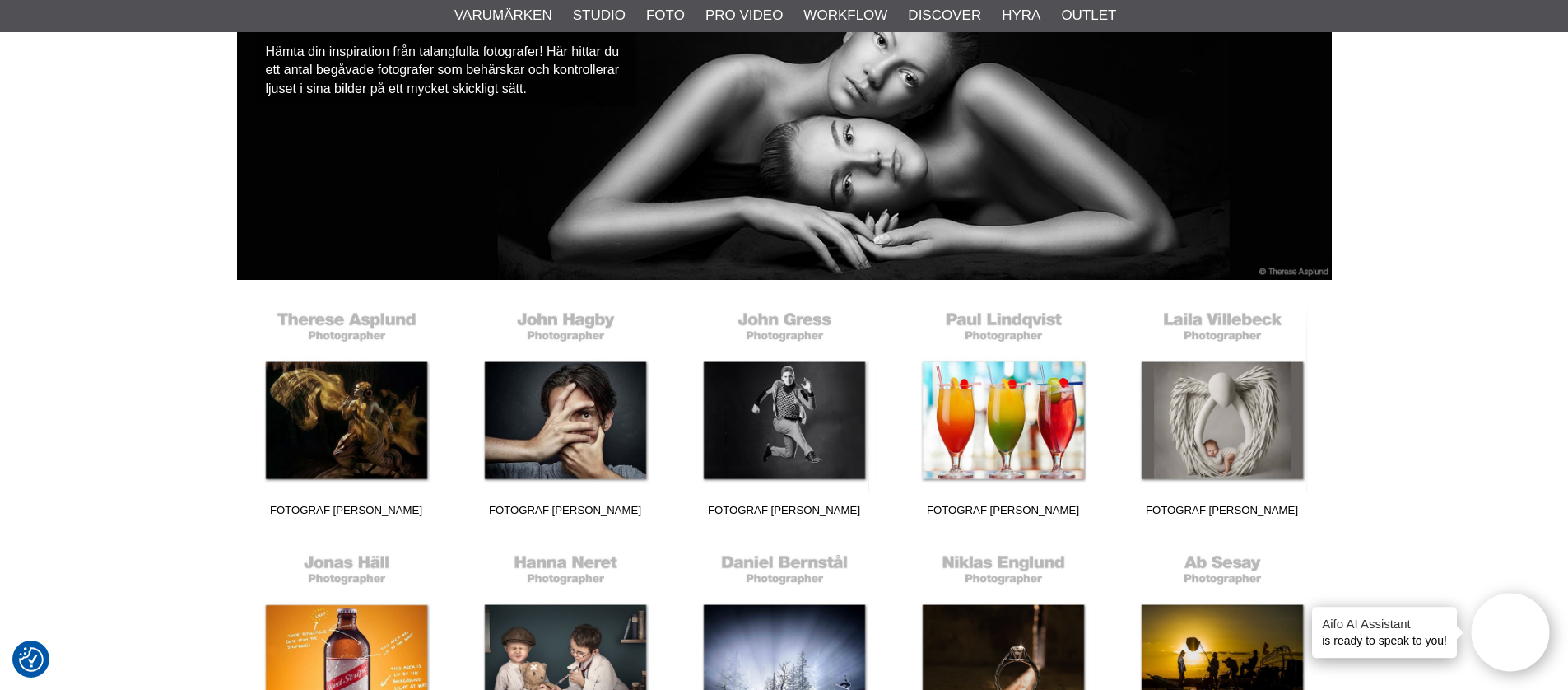
scroll to position [192, 0]
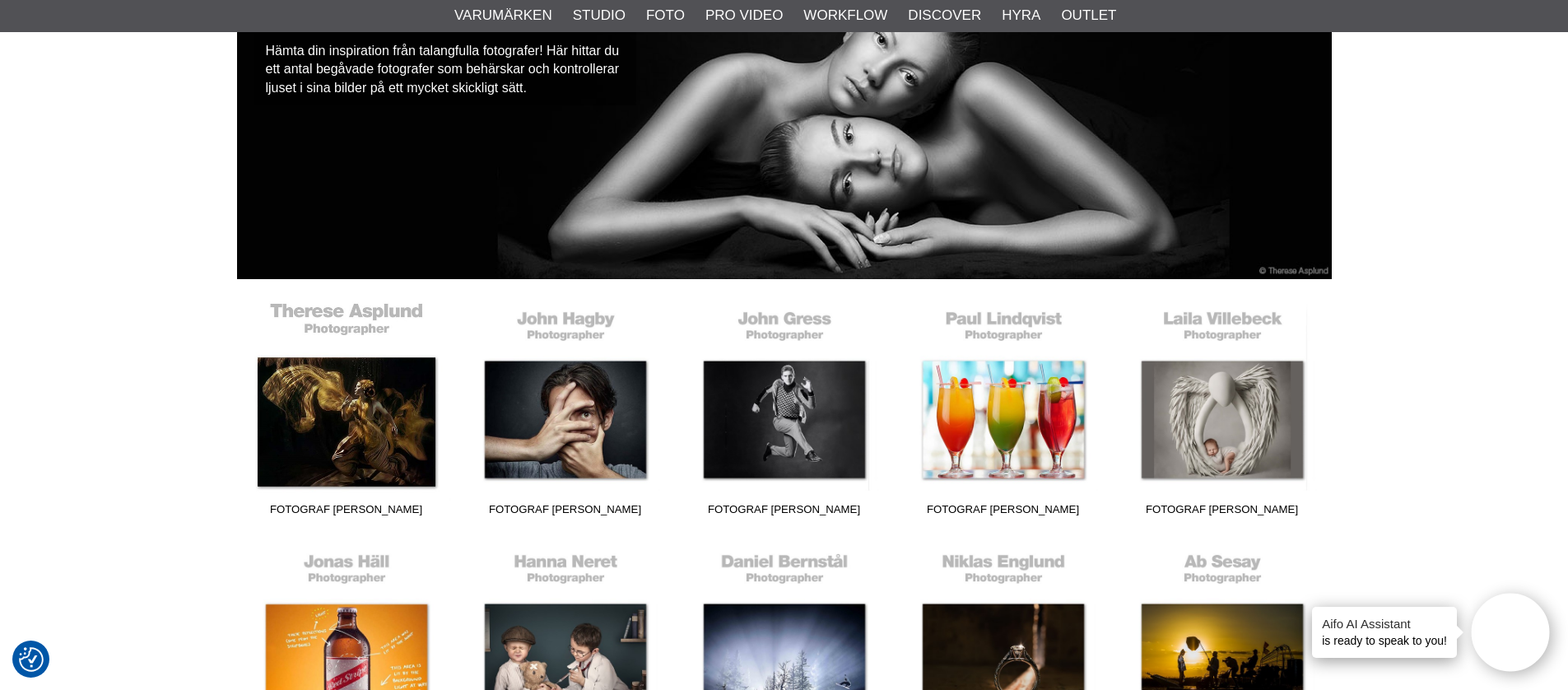
click at [393, 388] on link "Fotograf [PERSON_NAME]" at bounding box center [347, 412] width 219 height 222
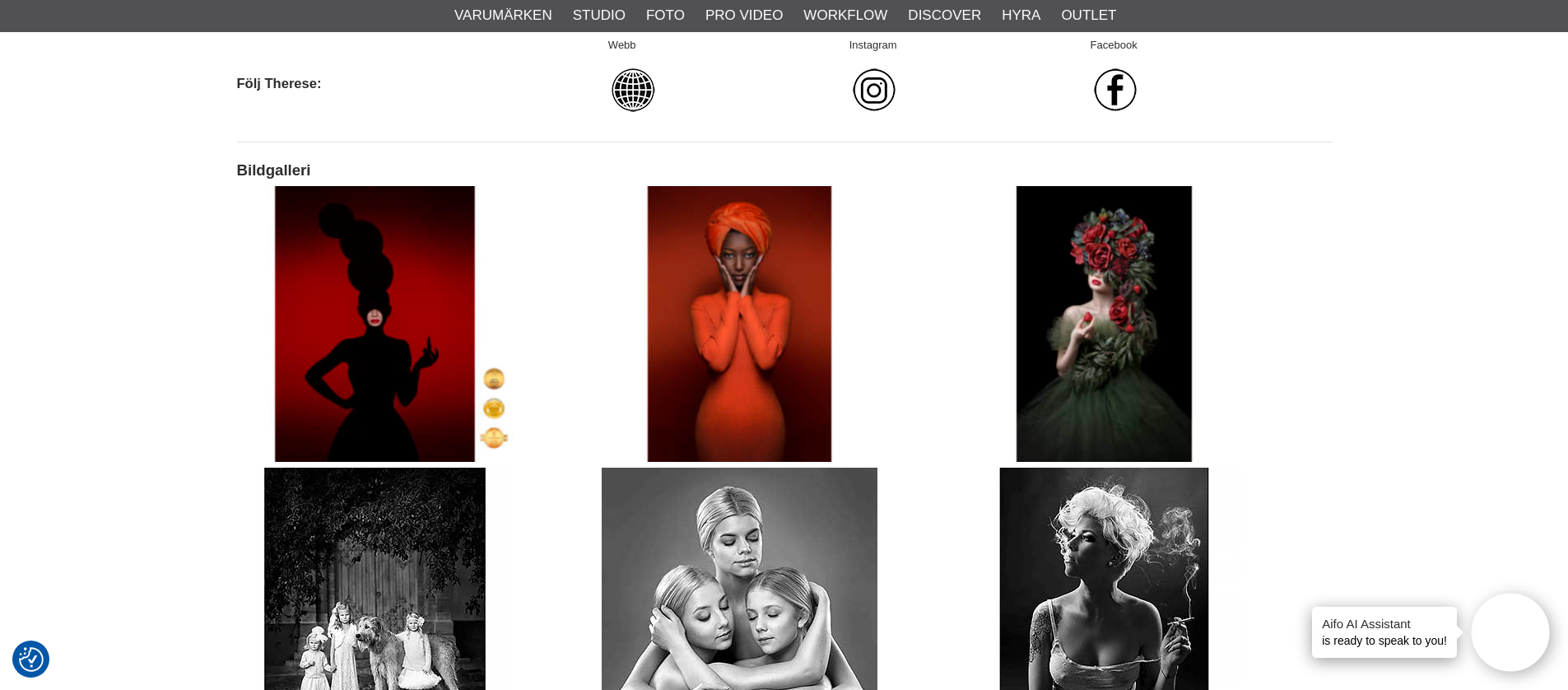
scroll to position [1263, 0]
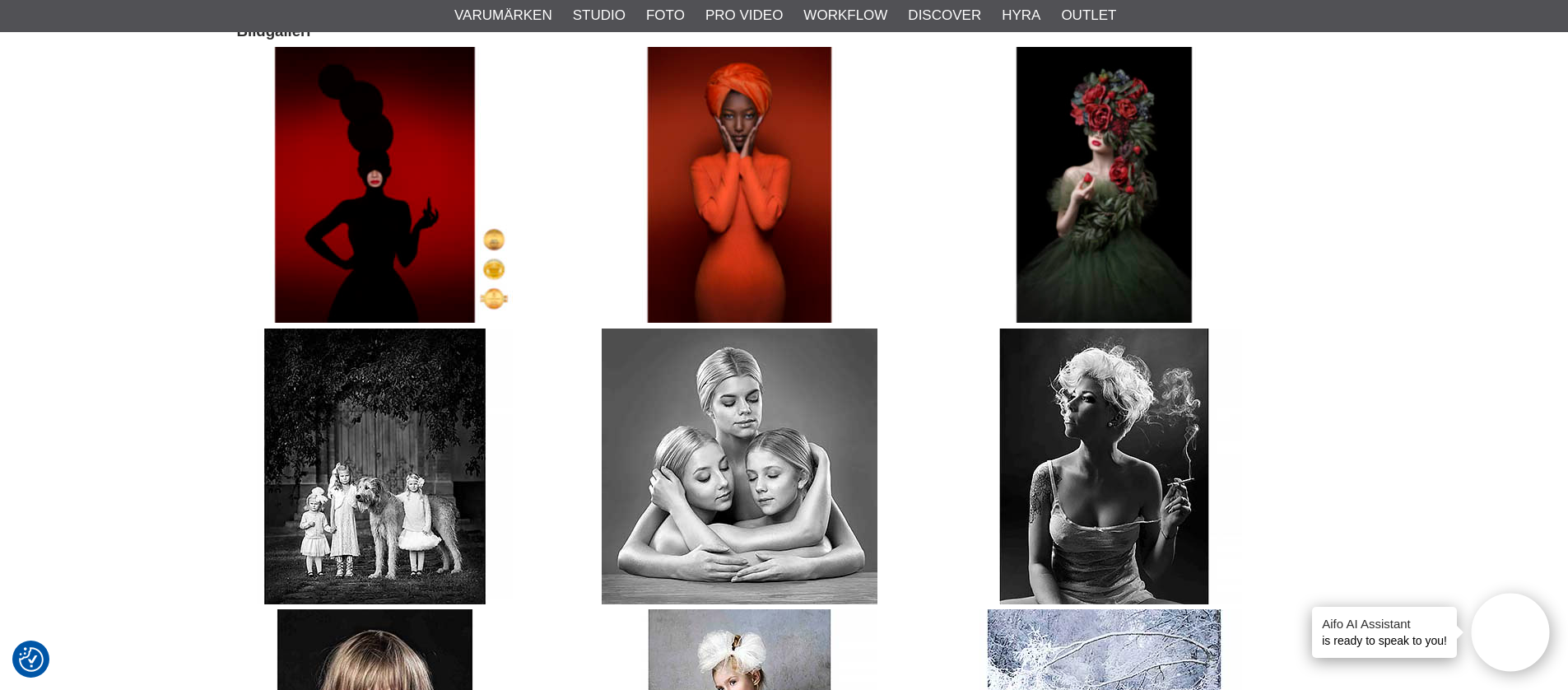
click at [745, 213] on img at bounding box center [740, 185] width 276 height 276
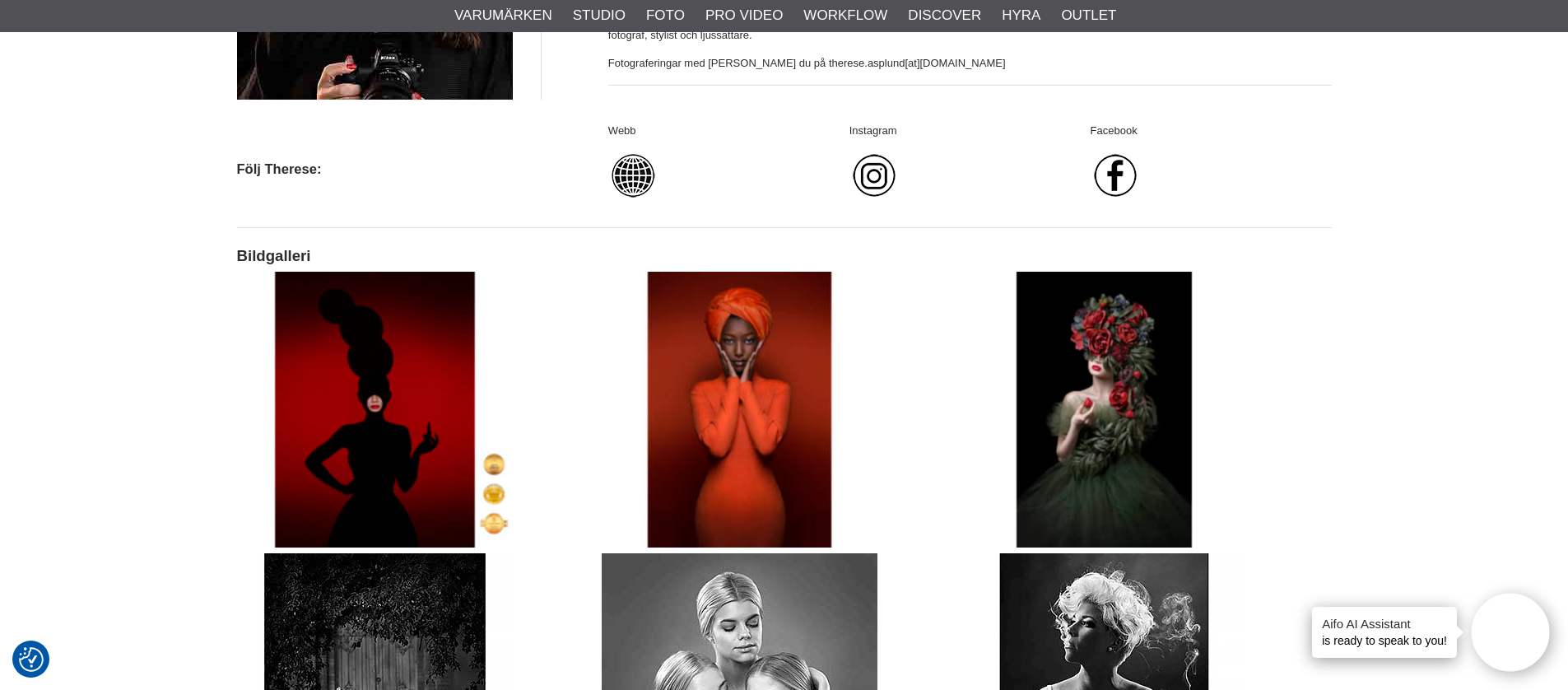
scroll to position [1120, 0]
